Goal: Task Accomplishment & Management: Complete application form

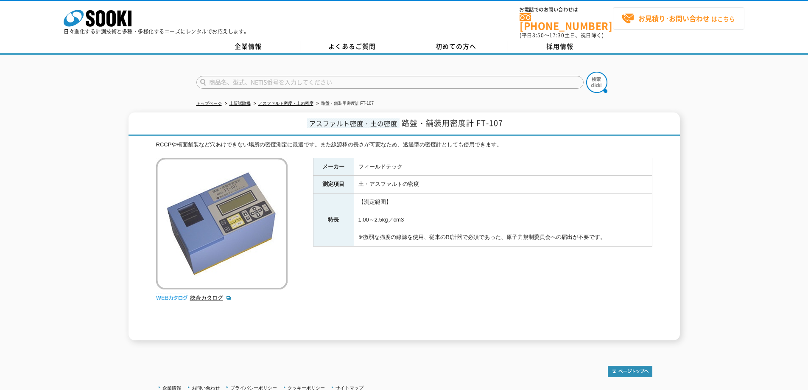
click at [657, 26] on link "お見積り･お問い合わせ はこちら" at bounding box center [679, 18] width 132 height 22
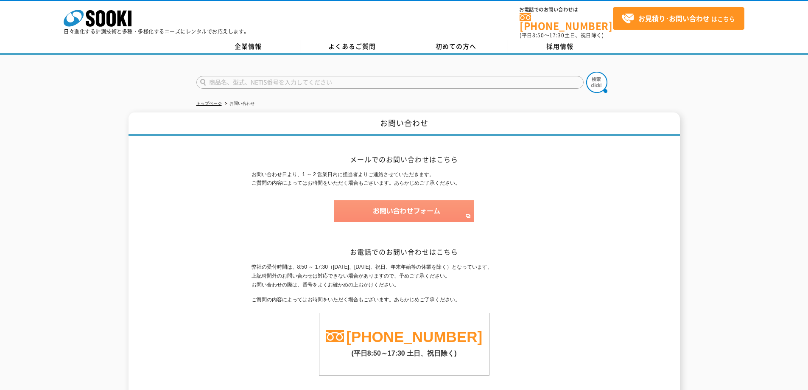
click at [418, 203] on img at bounding box center [404, 211] width 140 height 22
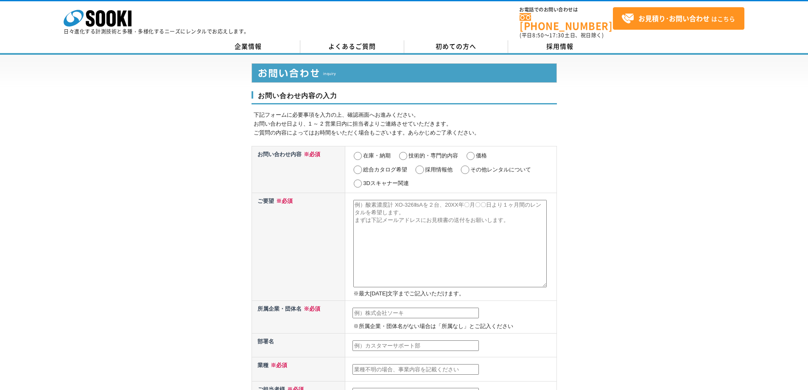
click at [472, 152] on input "価格" at bounding box center [471, 156] width 11 height 8
radio input "true"
click at [447, 205] on textarea at bounding box center [450, 243] width 194 height 87
click at [413, 217] on textarea at bounding box center [450, 243] width 194 height 87
type textarea "路"
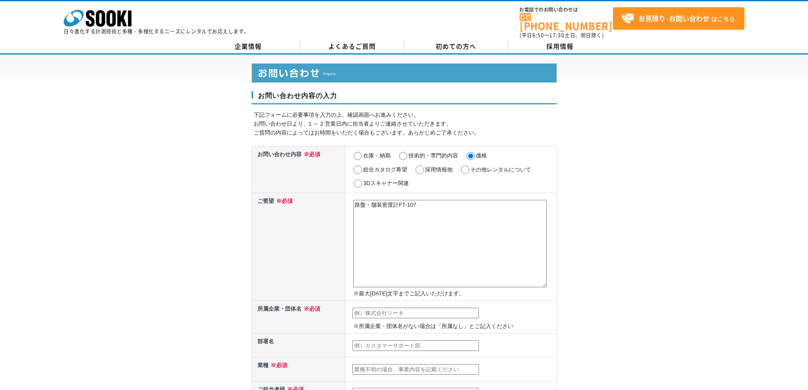
click at [442, 208] on textarea "路盤・舗装密度計FT-107" at bounding box center [450, 243] width 194 height 87
type textarea "路盤・舗装密度計FT-107を2025年10月27日～2027年4月30日までレンタル"
drag, startPoint x: 391, startPoint y: 207, endPoint x: 383, endPoint y: 208, distance: 8.1
click at [383, 208] on textarea "路盤・舗装密度計FT-107を2025年10月27日～2027年4月30日までレンタル" at bounding box center [450, 243] width 194 height 87
click at [374, 208] on textarea "路盤・舗装密度計FT-107を2025年10月27日～2027年4月30日までレンタル" at bounding box center [450, 243] width 194 height 87
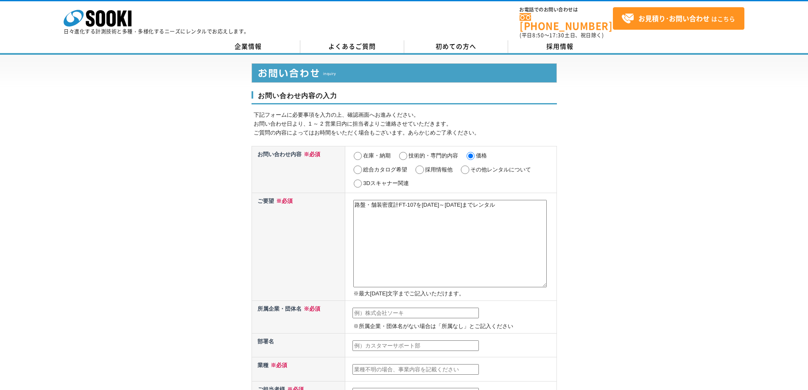
click at [366, 207] on textarea "路盤・舗装密度計FT-107を2025年10月27日～2027年4月30日までレンタル" at bounding box center [450, 243] width 194 height 87
click at [357, 202] on textarea "路盤・舗装密度計FT-107を2025年10月27日～2027年4月30日までレンタル" at bounding box center [450, 243] width 194 height 87
paste textarea "路盤・舗装密度計FT-107を2025年10月27日～2027年4月30日までレンタル"
click at [437, 282] on textarea "路盤・舗装密度計FT-107を2025年10月27日～2027年4月30日までレンタル" at bounding box center [450, 243] width 194 height 87
click at [389, 211] on textarea "路盤・舗装密度計FT-107を2025年10月27日～2027年4月30日までレンタル" at bounding box center [450, 243] width 194 height 87
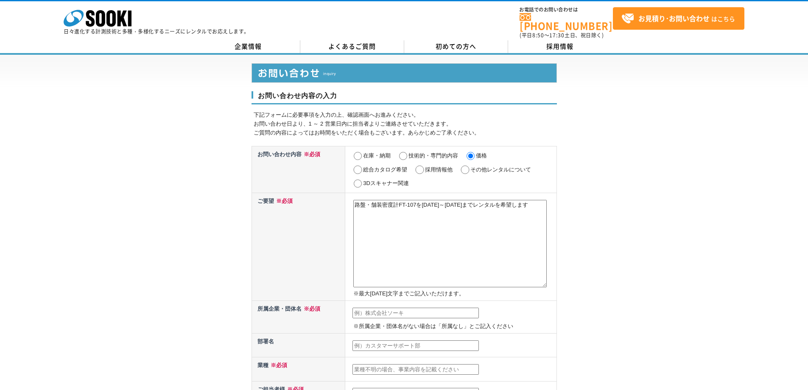
type textarea "路盤・舗装密度計FT-107を2025年10月27日～2027年4月30日までレンタルを希望します。"
drag, startPoint x: 414, startPoint y: 210, endPoint x: 354, endPoint y: 200, distance: 61.0
click at [354, 200] on textarea "路盤・舗装密度計FT-107を2025年10月27日～2027年4月30日までレンタルを希望します。" at bounding box center [450, 243] width 194 height 87
click at [388, 209] on textarea at bounding box center [450, 243] width 194 height 87
paste textarea "路盤・舗装密度計FT-107を2025年10月27日～2027年4月30日までレンタルを希望します。"
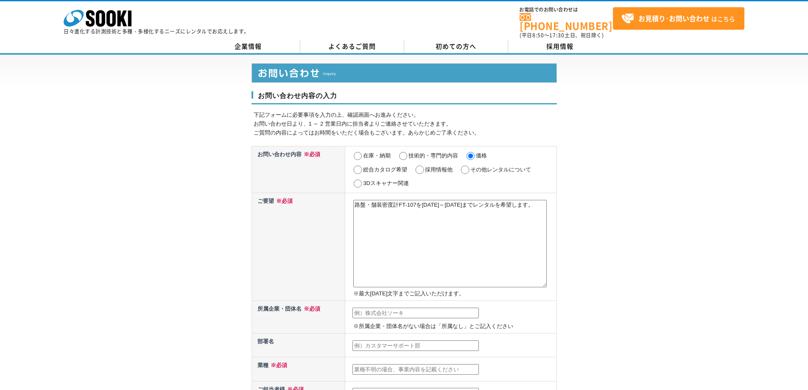
drag, startPoint x: 387, startPoint y: 208, endPoint x: 415, endPoint y: 290, distance: 86.0
click at [415, 290] on p "※最大[DATE]文字までご記入いただけます。" at bounding box center [453, 293] width 201 height 9
click at [410, 215] on textarea "路盤・舗装密度計FT-107を2025年10月27日～2027年4月30日までレンタルを希望します。" at bounding box center [450, 243] width 194 height 87
type textarea "路盤・舗装密度計FT-107を2025年10月27日～2027年4月30日までレンタルを希望します。下記メールアドレスまでお見積りをお送りください。"
click at [405, 309] on input "text" at bounding box center [416, 313] width 126 height 11
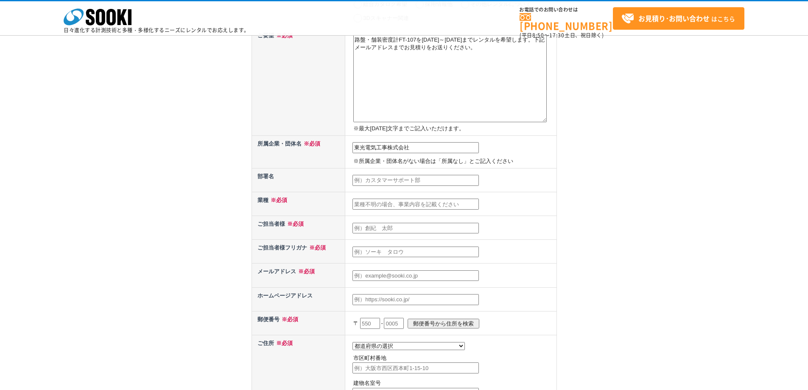
scroll to position [127, 0]
type input "東光電気工事株式会社"
click at [404, 205] on input "text" at bounding box center [416, 202] width 126 height 11
type input "建設業"
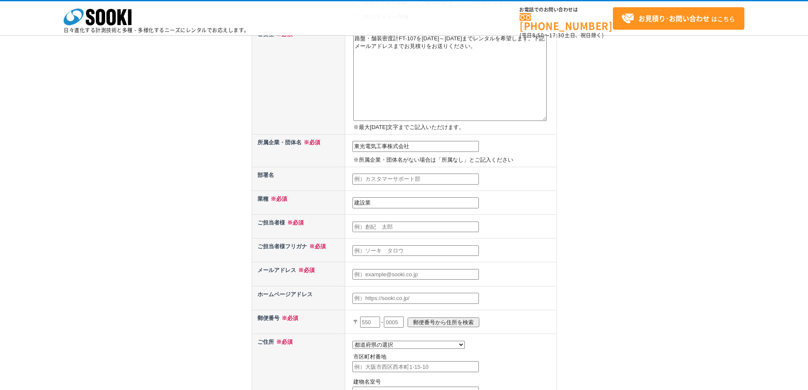
click at [377, 224] on input "text" at bounding box center [416, 227] width 126 height 11
type input "新井彰太郎"
type input "tyuuta9526@icloud.com"
type input "863"
type input "天草市大浜町"
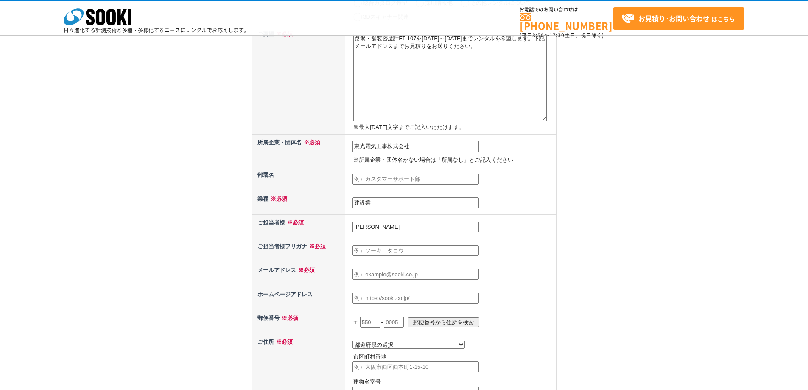
type input "くれーるひだまり"
drag, startPoint x: 413, startPoint y: 275, endPoint x: 382, endPoint y: 273, distance: 31.1
click at [382, 273] on input "tyuuta9526@icloud.com" at bounding box center [416, 274] width 126 height 11
drag, startPoint x: 359, startPoint y: 274, endPoint x: 354, endPoint y: 274, distance: 5.1
click at [354, 274] on input "tyuuta9526@icloud.com" at bounding box center [416, 274] width 126 height 11
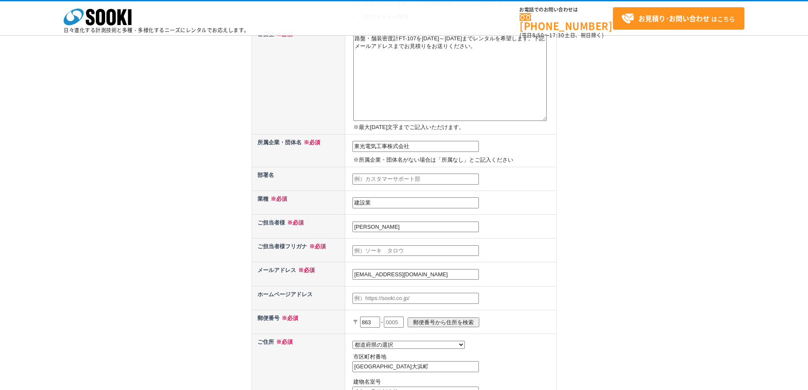
click at [424, 275] on input "tyuuta9526@icloud.com" at bounding box center [416, 274] width 126 height 11
click at [363, 274] on input "tyuuta9526@icloud.com" at bounding box center [416, 274] width 126 height 11
click at [354, 274] on input "tyuuta9526@icloud.com" at bounding box center [416, 274] width 126 height 11
drag, startPoint x: 354, startPoint y: 274, endPoint x: 432, endPoint y: 272, distance: 78.1
click at [432, 272] on input "tyuuta9526@icloud.com" at bounding box center [416, 274] width 126 height 11
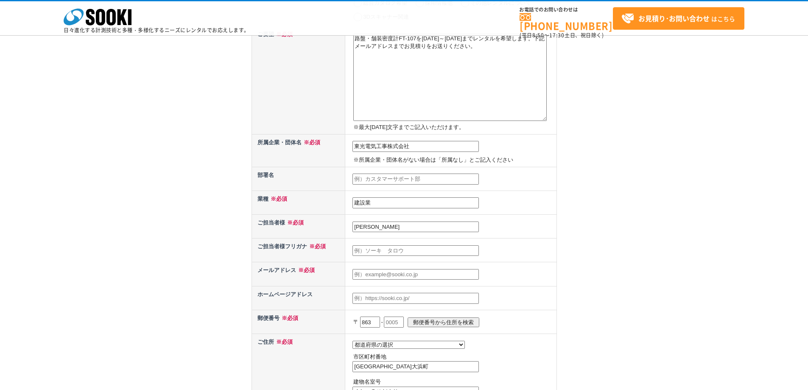
click at [407, 248] on input "text" at bounding box center [416, 250] width 126 height 11
type input "アライショウタロウ"
click at [395, 277] on input "text" at bounding box center [416, 274] width 126 height 11
type input "あ"
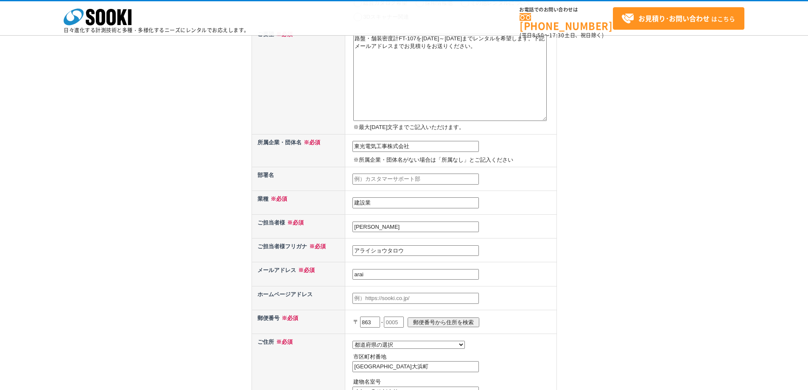
type input "arai-sho@act.tokodenko.co.jp"
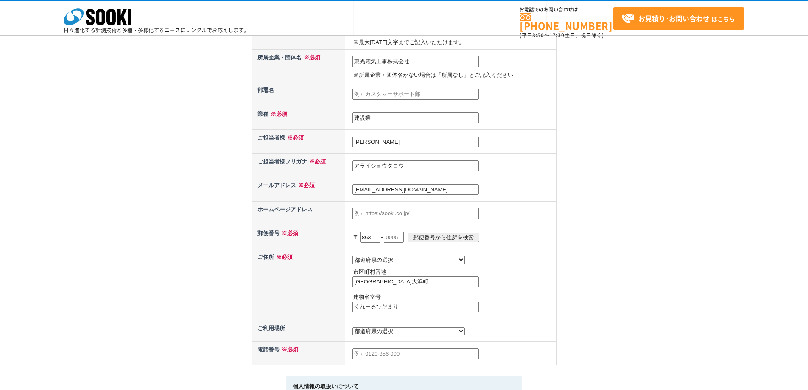
click at [376, 236] on input "863" at bounding box center [370, 237] width 20 height 11
click at [360, 236] on p "〒 863 - 郵便番号から住所を検索" at bounding box center [453, 237] width 201 height 19
click at [376, 236] on input "863" at bounding box center [370, 237] width 20 height 11
type input "8"
click at [398, 285] on input "天草市大浜町" at bounding box center [416, 281] width 126 height 11
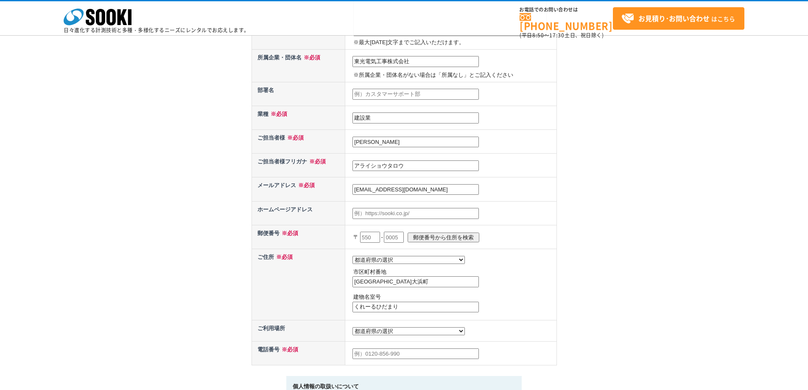
drag, startPoint x: 397, startPoint y: 285, endPoint x: 365, endPoint y: 280, distance: 31.9
click at [389, 285] on input "天草市大浜町" at bounding box center [416, 281] width 126 height 11
click at [357, 277] on p "市区町村番地" at bounding box center [453, 272] width 201 height 9
click at [388, 281] on input "天草市大浜町" at bounding box center [416, 281] width 126 height 11
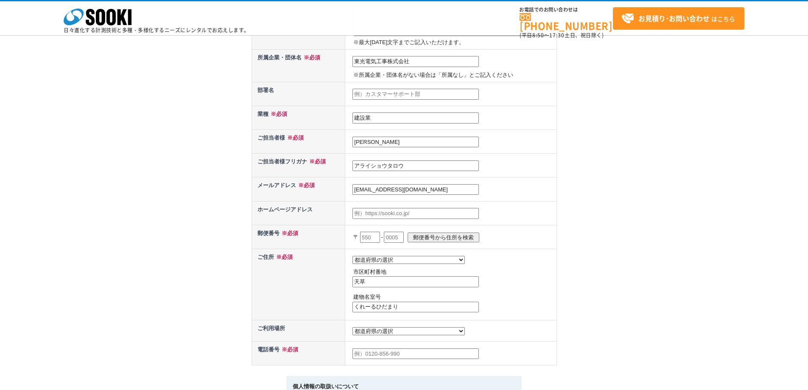
type input "天"
click at [409, 308] on input "くれーるひだまり" at bounding box center [416, 307] width 126 height 11
type input "く"
click at [395, 333] on select "都道府県の選択 利用場所未定 北海道 青森県 岩手県 宮城県 秋田県 山形県 福島県 茨城県 栃木県 群馬県 埼玉県 千葉県 東京都 神奈川県 新潟県 富山県…" at bounding box center [409, 331] width 112 height 8
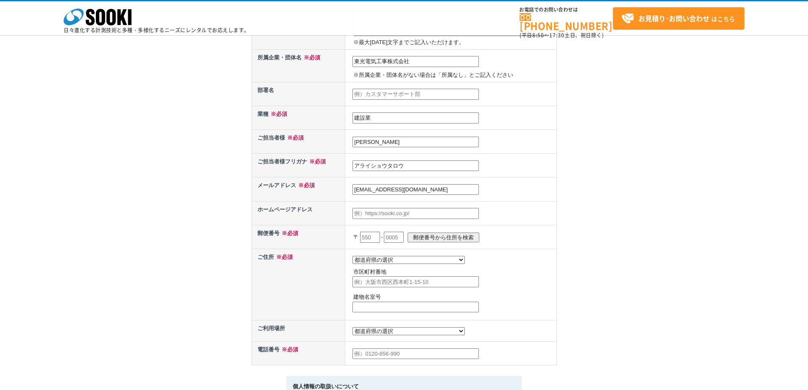
click at [396, 335] on select "都道府県の選択 利用場所未定 北海道 青森県 岩手県 宮城県 秋田県 山形県 福島県 茨城県 栃木県 群馬県 埼玉県 千葉県 東京都 神奈川県 新潟県 富山県…" at bounding box center [409, 331] width 112 height 8
select select "43"
click at [353, 329] on select "都道府県の選択 利用場所未定 北海道 青森県 岩手県 宮城県 秋田県 山形県 福島県 茨城県 栃木県 群馬県 埼玉県 千葉県 東京都 神奈川県 新潟県 富山県…" at bounding box center [409, 331] width 112 height 8
click at [371, 277] on p "市区町村番地" at bounding box center [453, 272] width 201 height 9
click at [375, 357] on input "text" at bounding box center [416, 353] width 126 height 11
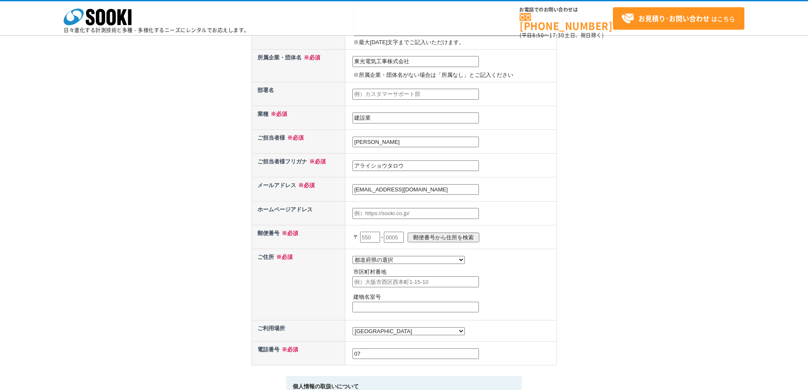
type input "0"
type input "070-4294-0389"
click at [379, 238] on input "text" at bounding box center [370, 237] width 20 height 11
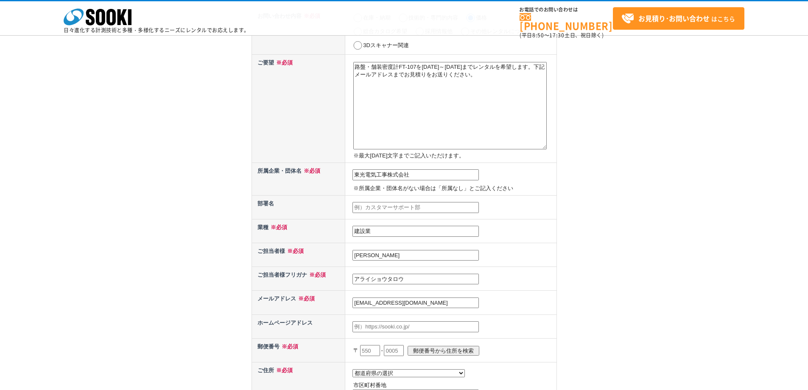
scroll to position [85, 0]
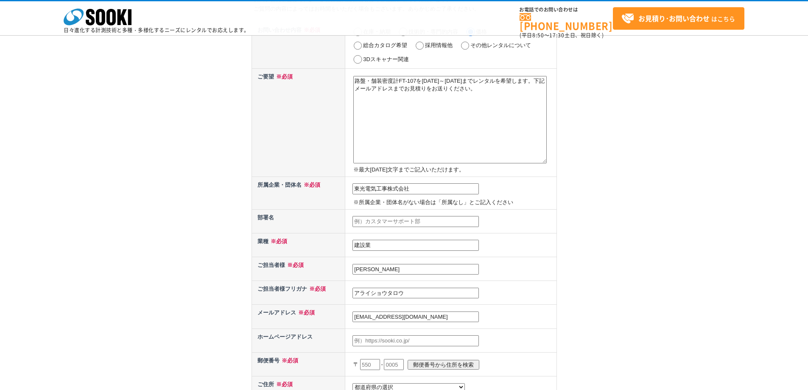
click at [536, 95] on textarea "路盤・舗装密度計FT-107を2025年10月27日～2027年4月30日までレンタルを希望します。下記メールアドレスまでお見積りをお送りください。" at bounding box center [450, 119] width 194 height 87
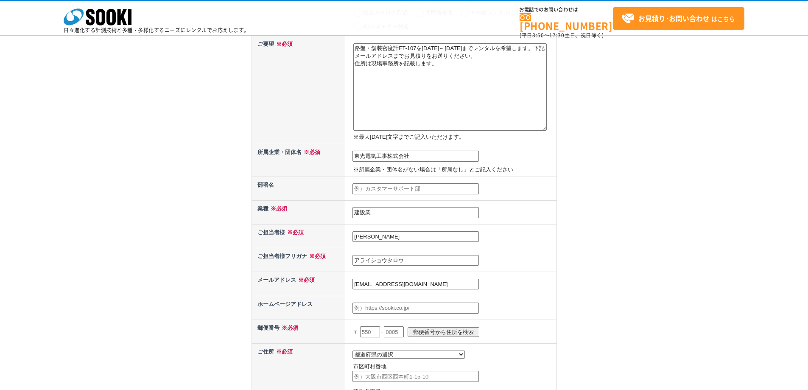
scroll to position [127, 0]
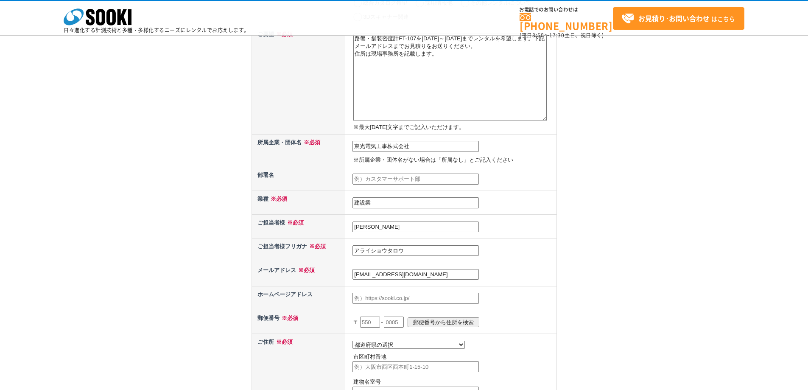
type textarea "路盤・舗装密度計FT-107を2025年10月27日～2027年4月30日までレンタルを希望します。下記メールアドレスまでお見積りをお送りください。 住所は現…"
click at [377, 321] on input "text" at bounding box center [370, 322] width 20 height 11
type input "1"
type input "863"
click at [403, 326] on input "text" at bounding box center [394, 322] width 20 height 11
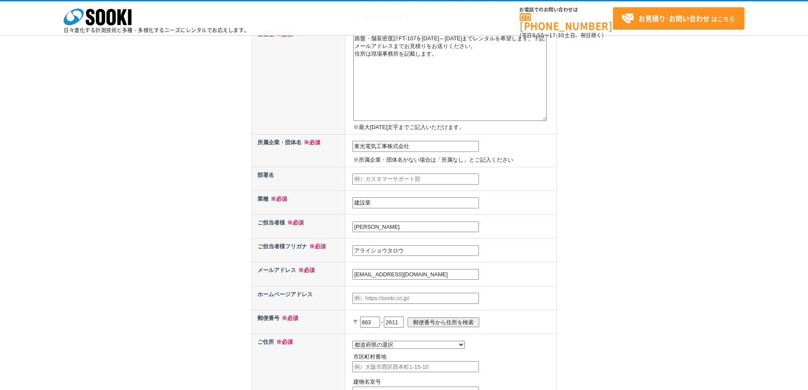
type input "2611"
click at [451, 324] on input "郵便番号から住所を検索" at bounding box center [444, 322] width 72 height 10
select select "43"
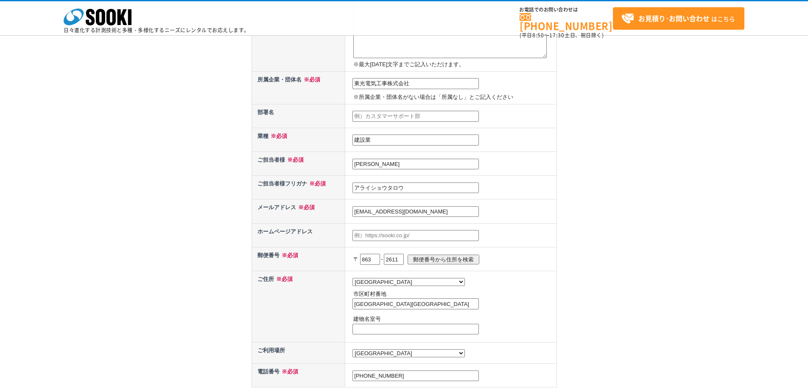
scroll to position [255, 0]
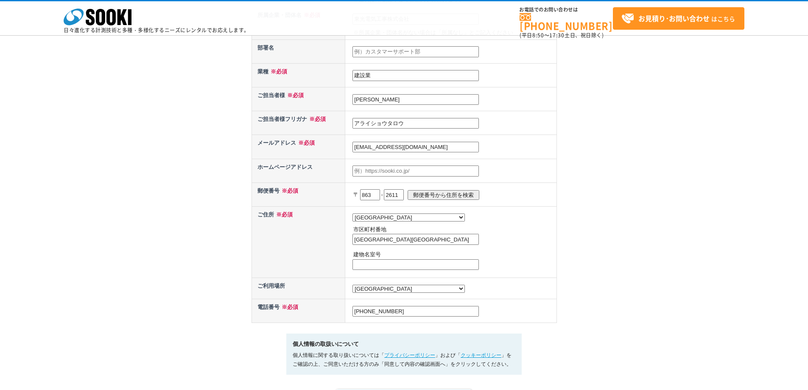
click at [432, 244] on input "天草郡苓北町都呂々" at bounding box center [416, 239] width 126 height 11
type input "天草郡苓北町都呂々1245-1"
click at [426, 269] on input "text" at bounding box center [416, 264] width 126 height 11
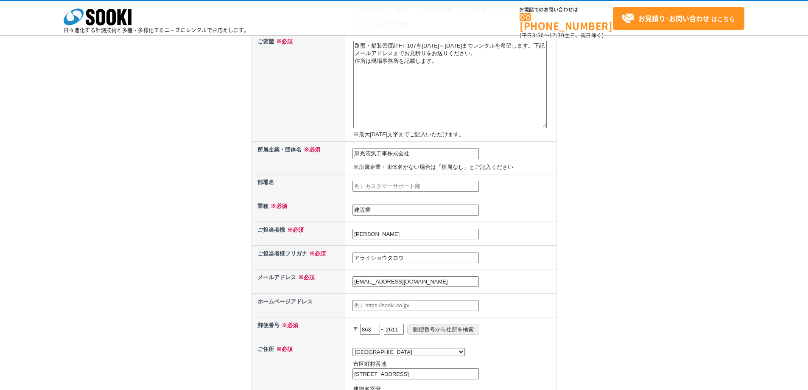
scroll to position [42, 0]
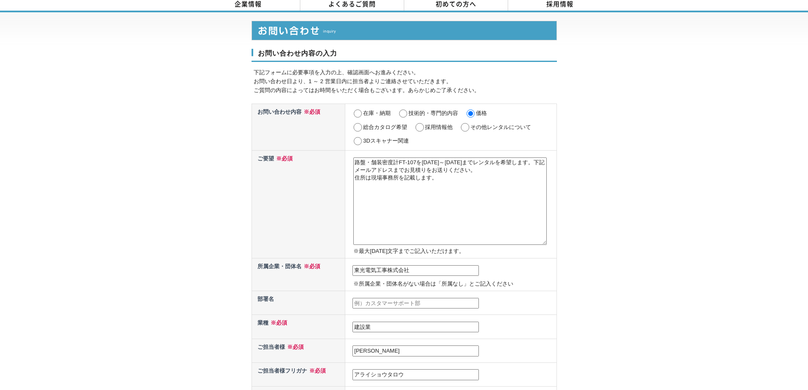
type input "旧都呂々中学校"
click at [463, 181] on textarea "路盤・舗装密度計FT-107を2025年10月27日～2027年4月30日までレンタルを希望します。下記メールアドレスまでお見積りをお送りください。 住所は現…" at bounding box center [450, 200] width 194 height 87
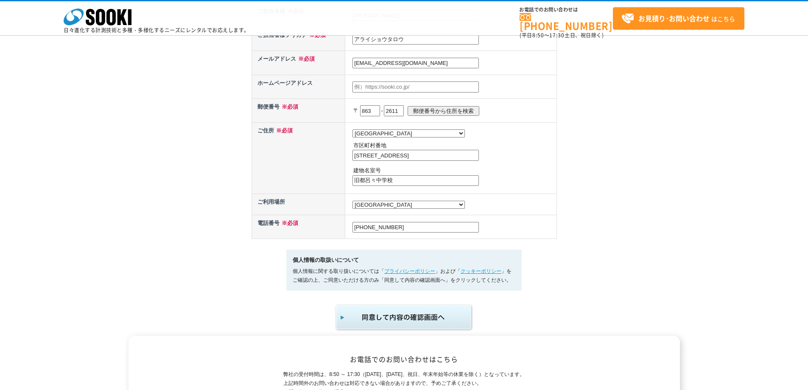
scroll to position [339, 0]
type textarea "路盤・舗装密度計FT-107を2025年10月27日～2027年4月30日までレンタルを希望します。下記メールアドレスまでお見積りをお送りください。 住所は現…"
click at [425, 321] on img "submit" at bounding box center [404, 317] width 139 height 28
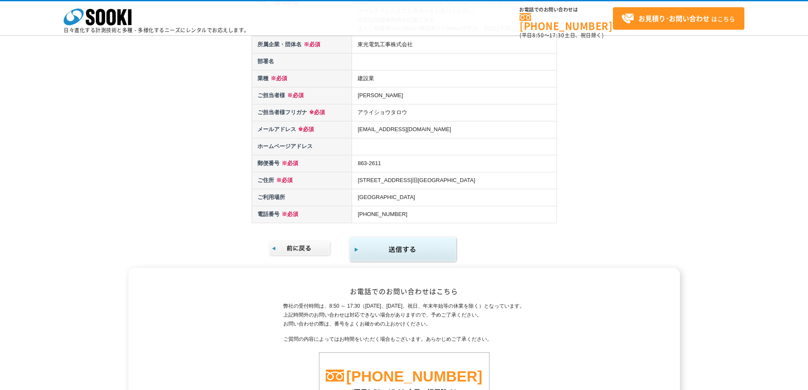
scroll to position [127, 0]
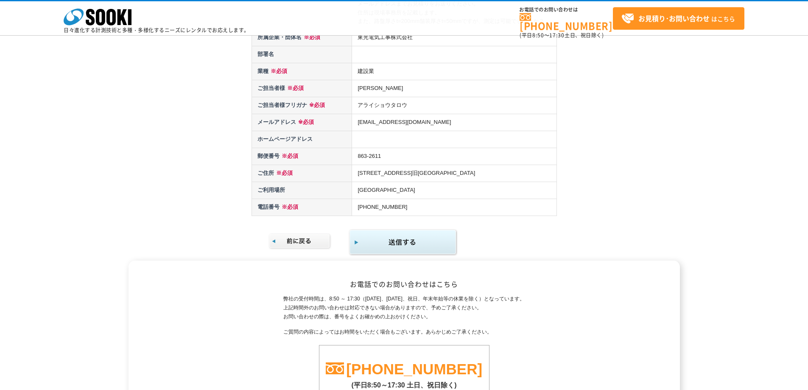
click at [414, 247] on img "submit" at bounding box center [403, 243] width 109 height 28
